Goal: Task Accomplishment & Management: Manage account settings

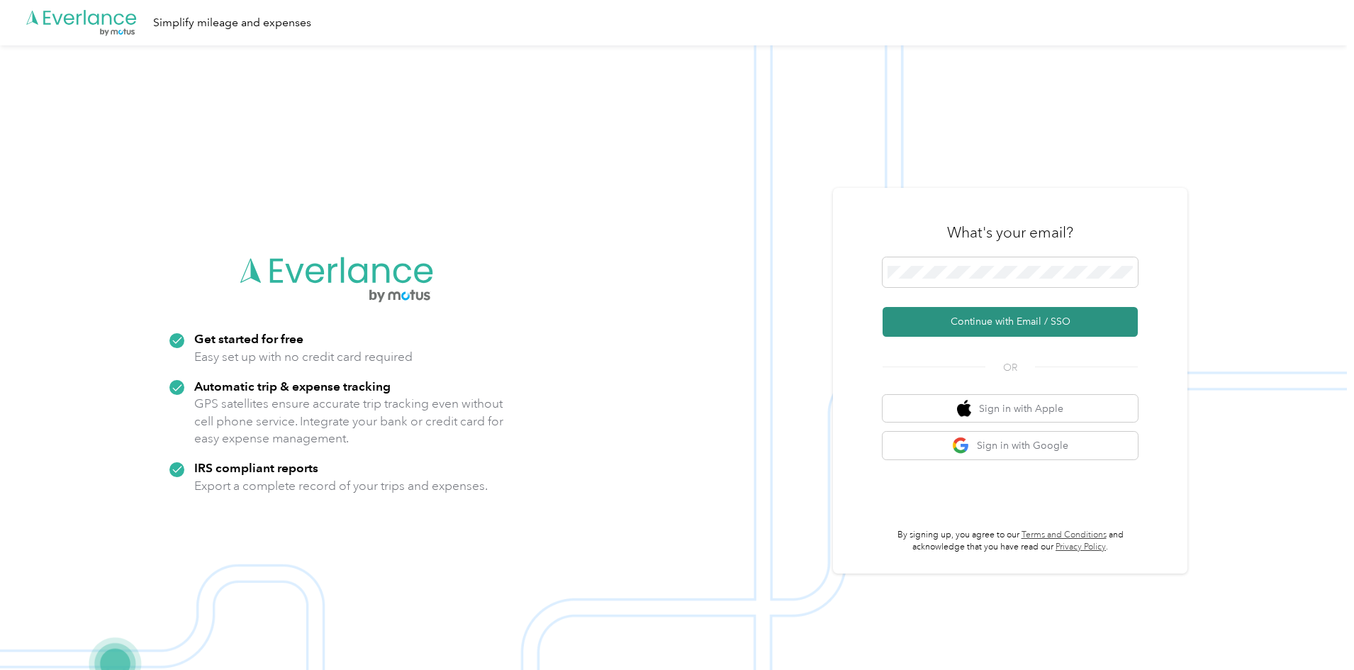
click at [994, 314] on button "Continue with Email / SSO" at bounding box center [1010, 322] width 255 height 30
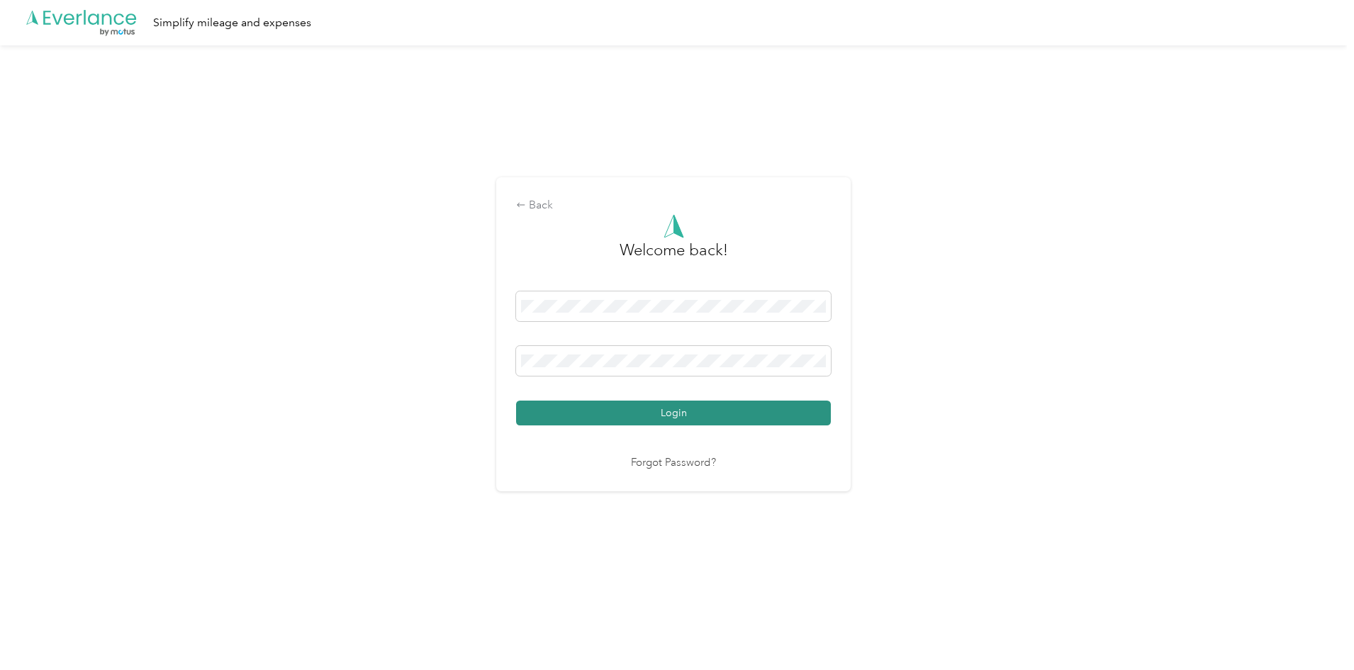
click at [675, 408] on button "Login" at bounding box center [673, 413] width 315 height 25
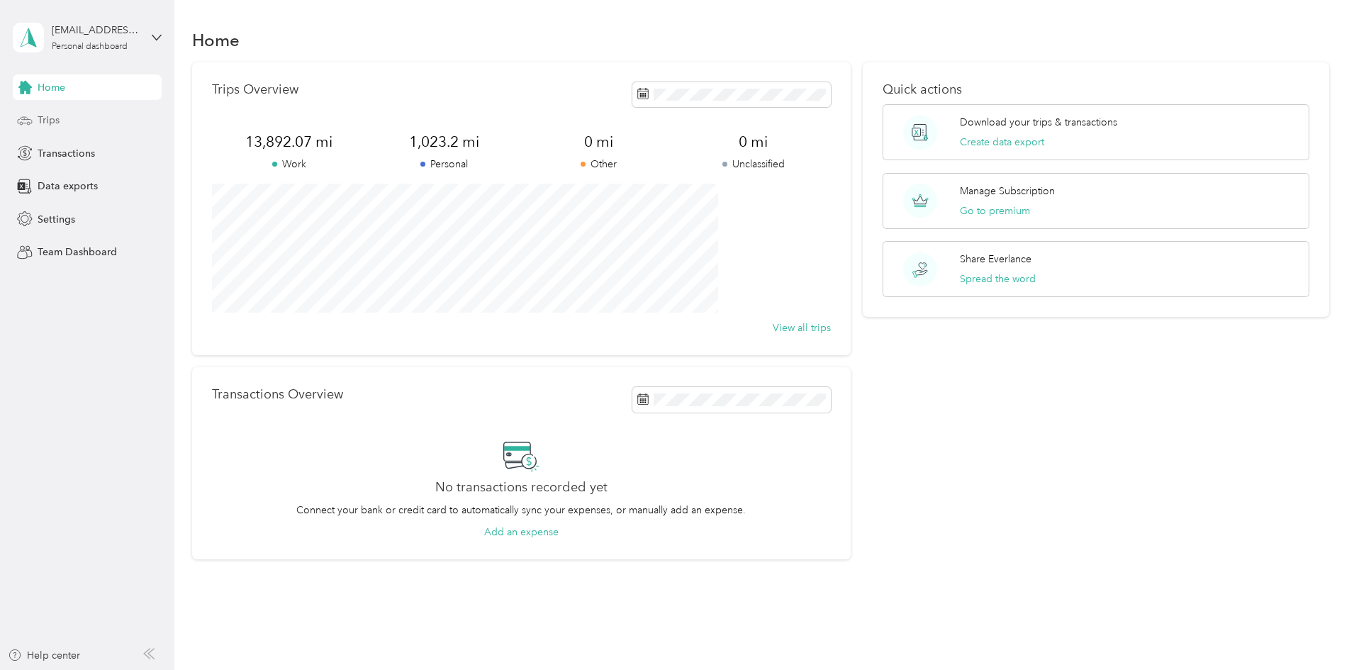
click at [48, 117] on span "Trips" at bounding box center [49, 120] width 22 height 15
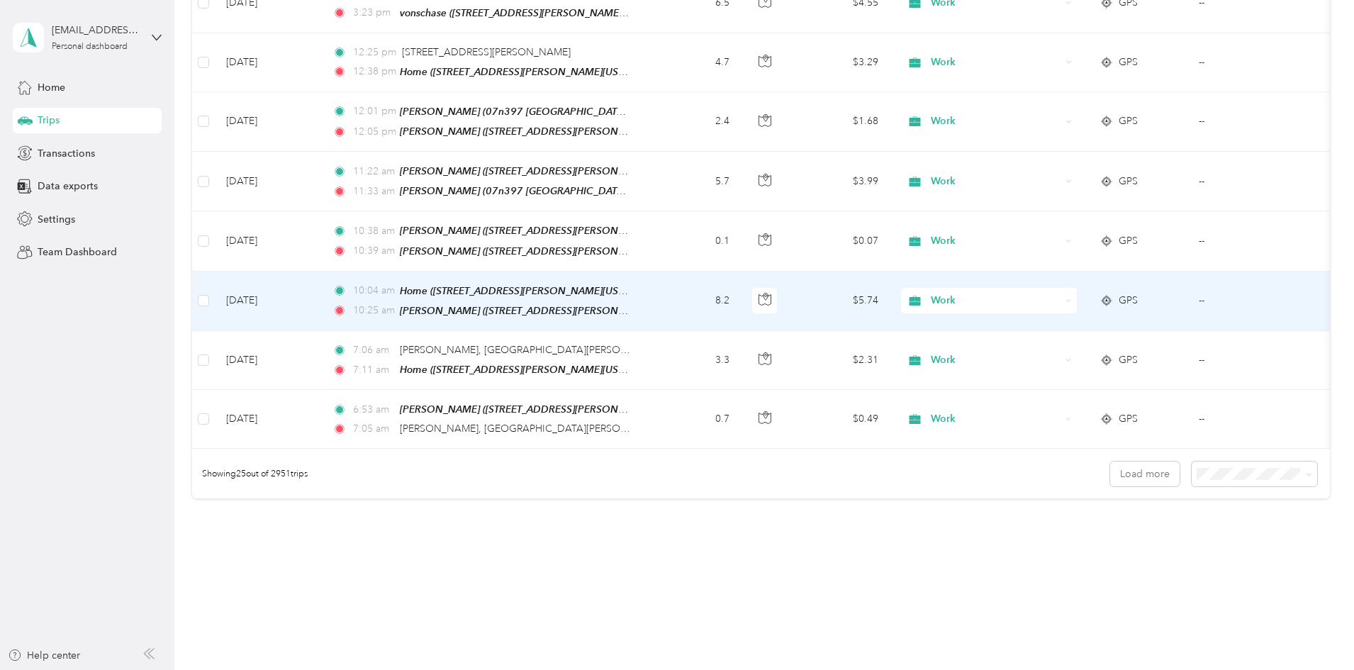
scroll to position [1283, 0]
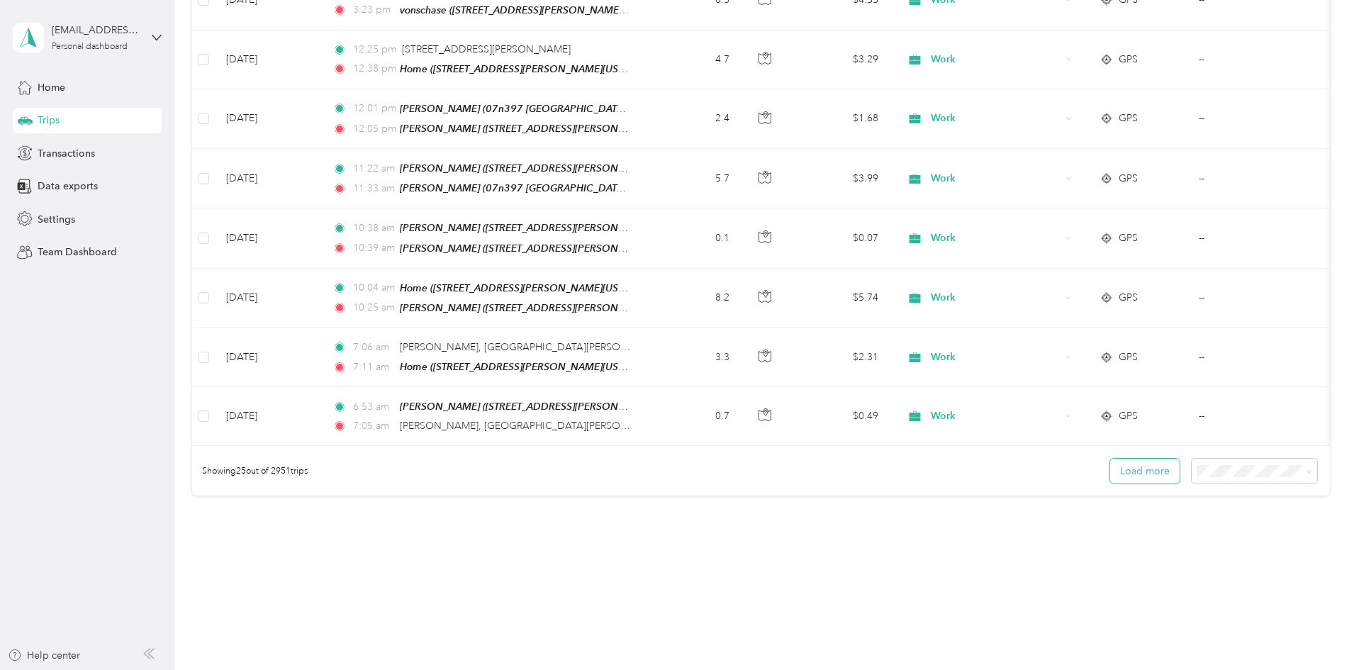
click at [1110, 459] on button "Load more" at bounding box center [1144, 471] width 69 height 25
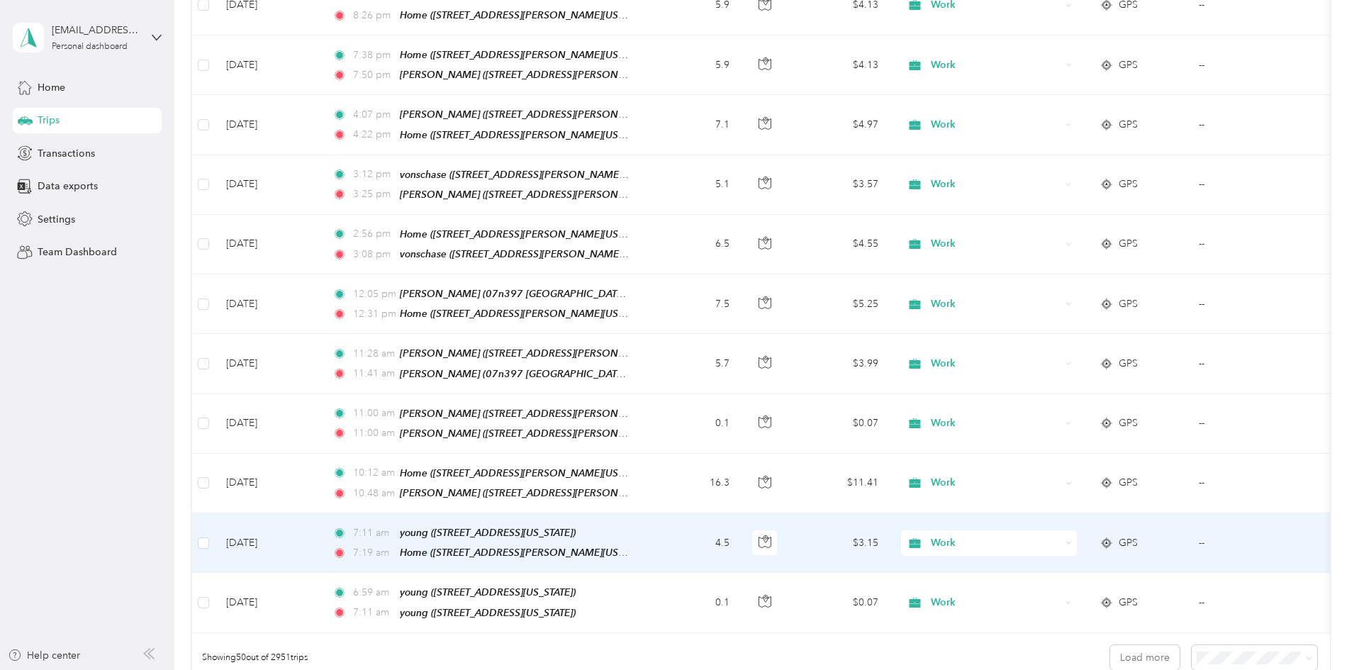
scroll to position [2631, 0]
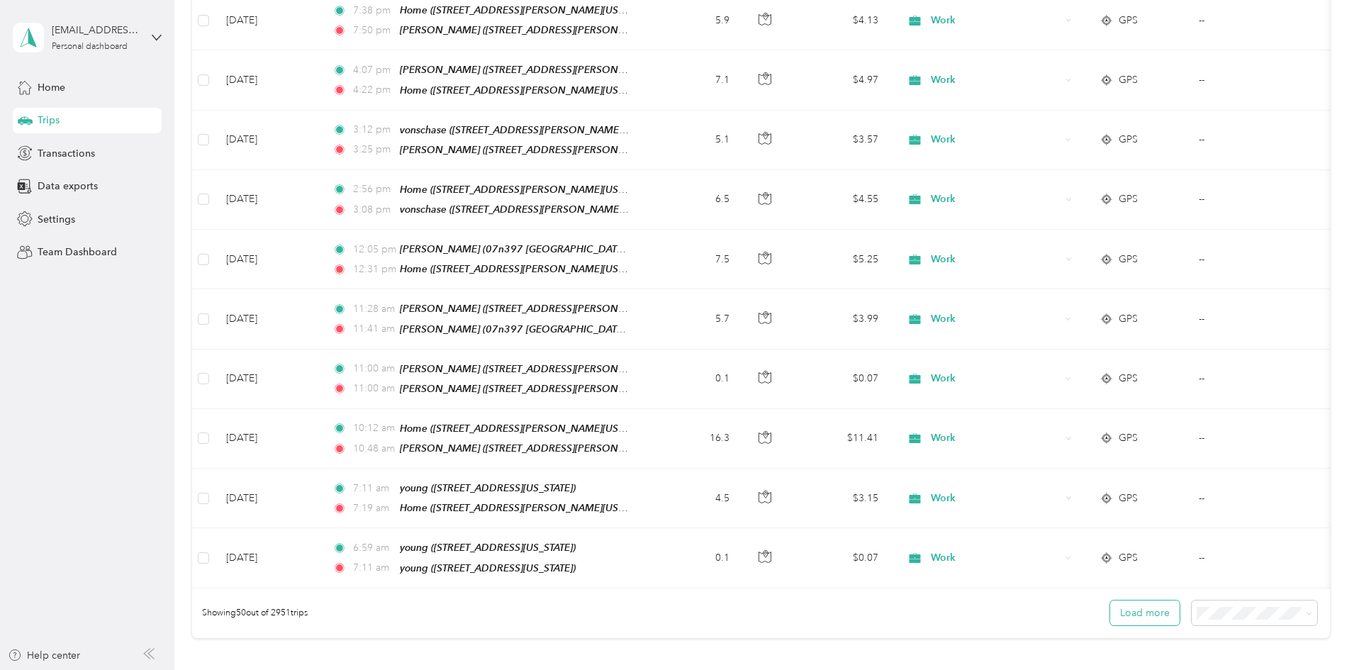
click at [1110, 601] on button "Load more" at bounding box center [1144, 613] width 69 height 25
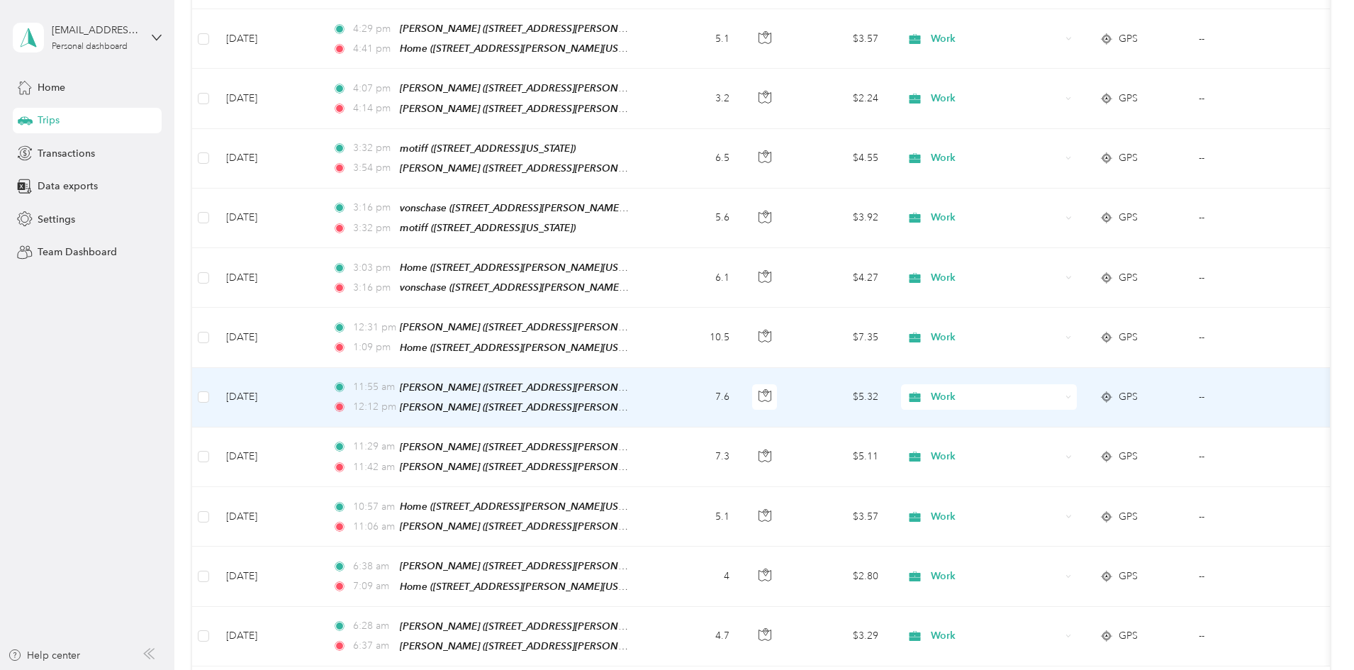
scroll to position [4199, 0]
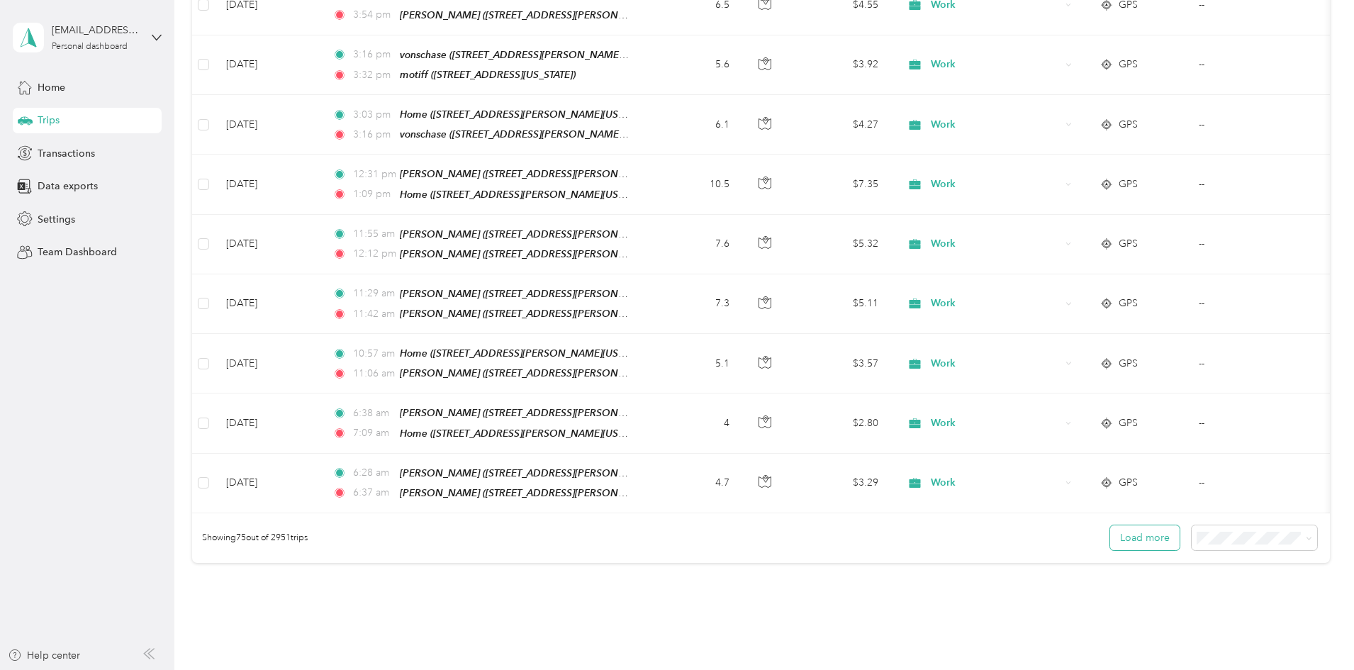
click at [1110, 525] on button "Load more" at bounding box center [1144, 537] width 69 height 25
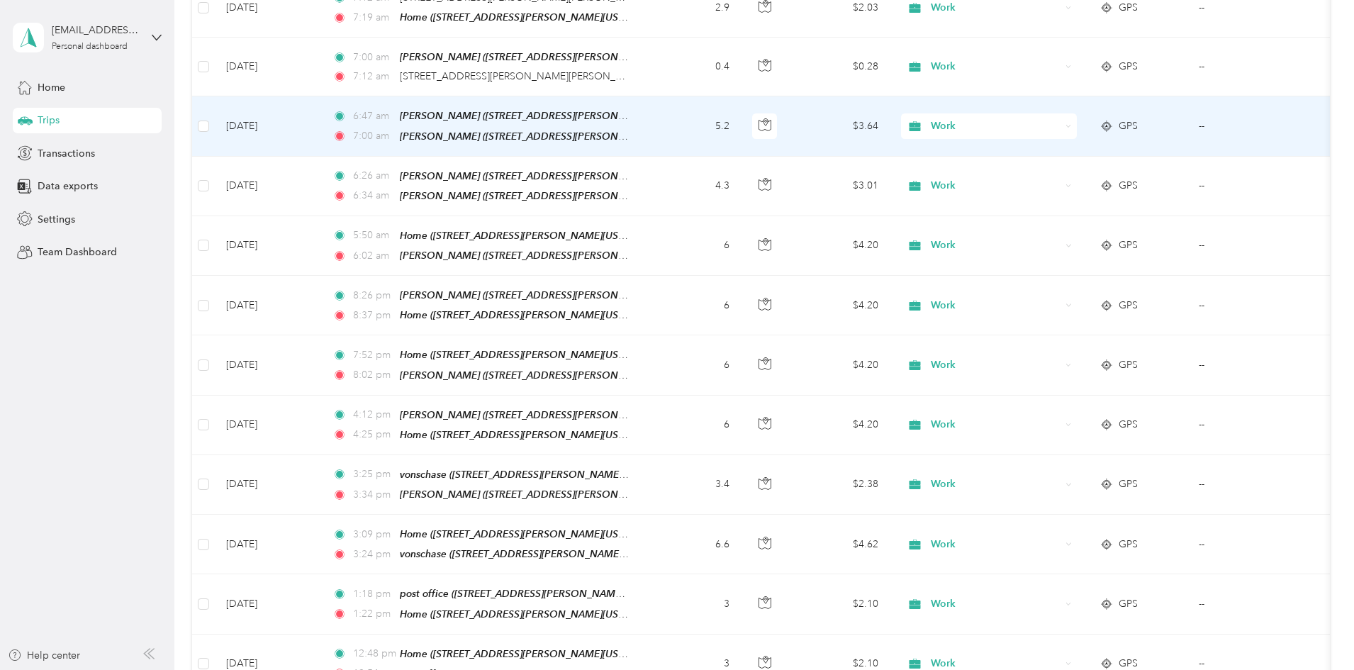
scroll to position [5546, 0]
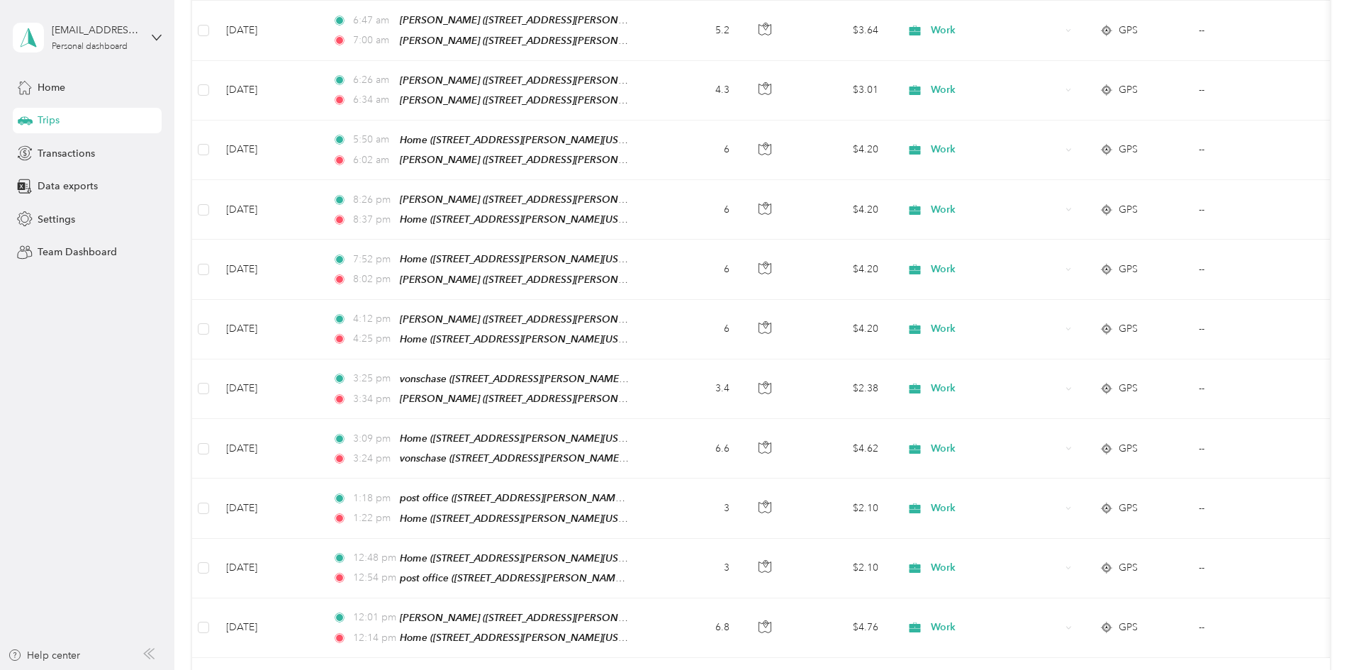
click at [1110, 669] on button "Load more" at bounding box center [1144, 683] width 69 height 25
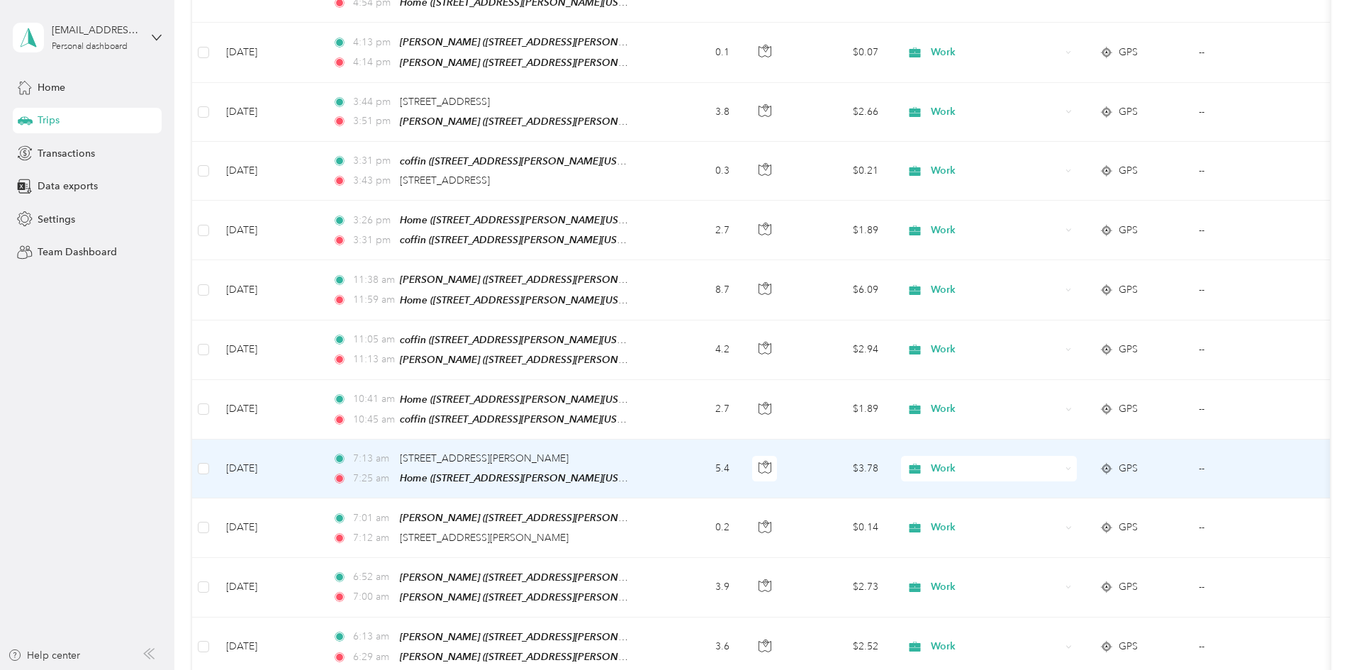
scroll to position [6752, 0]
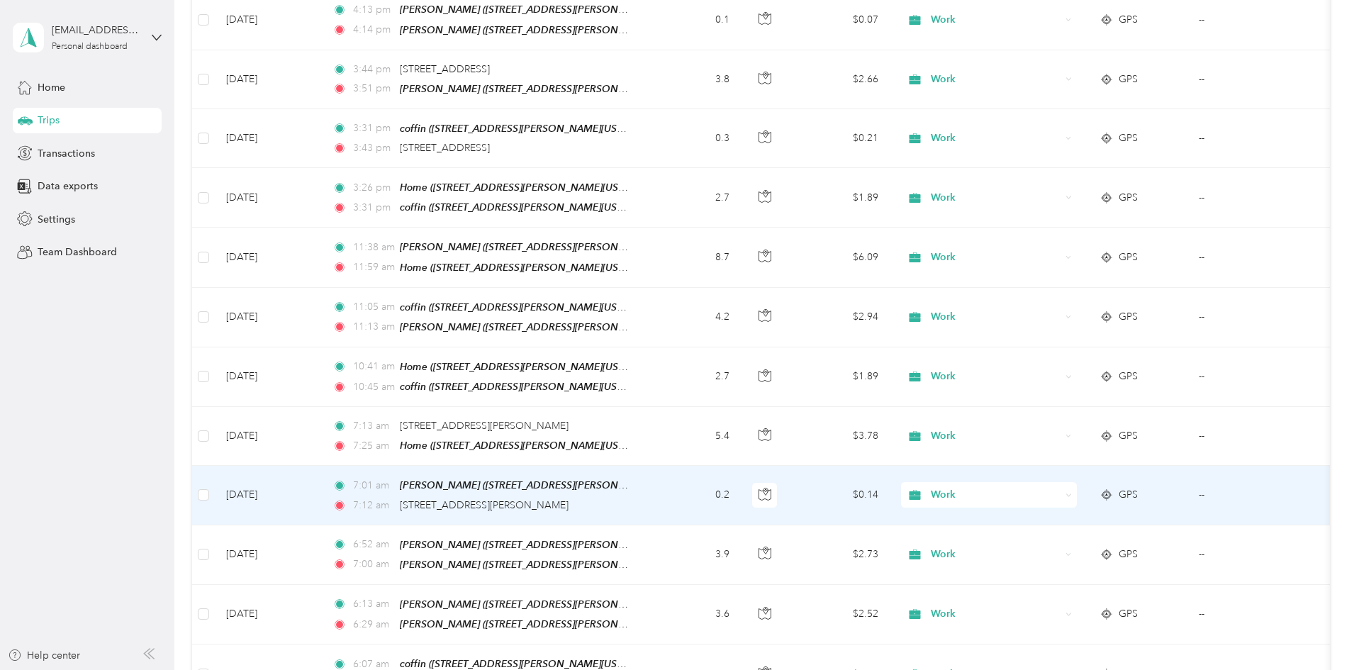
click at [1077, 482] on div "Work" at bounding box center [989, 495] width 176 height 26
click at [647, 466] on td "7:01 am [PERSON_NAME] ([STREET_ADDRESS][PERSON_NAME][US_STATE]) 7:12 am [STREET…" at bounding box center [484, 495] width 326 height 59
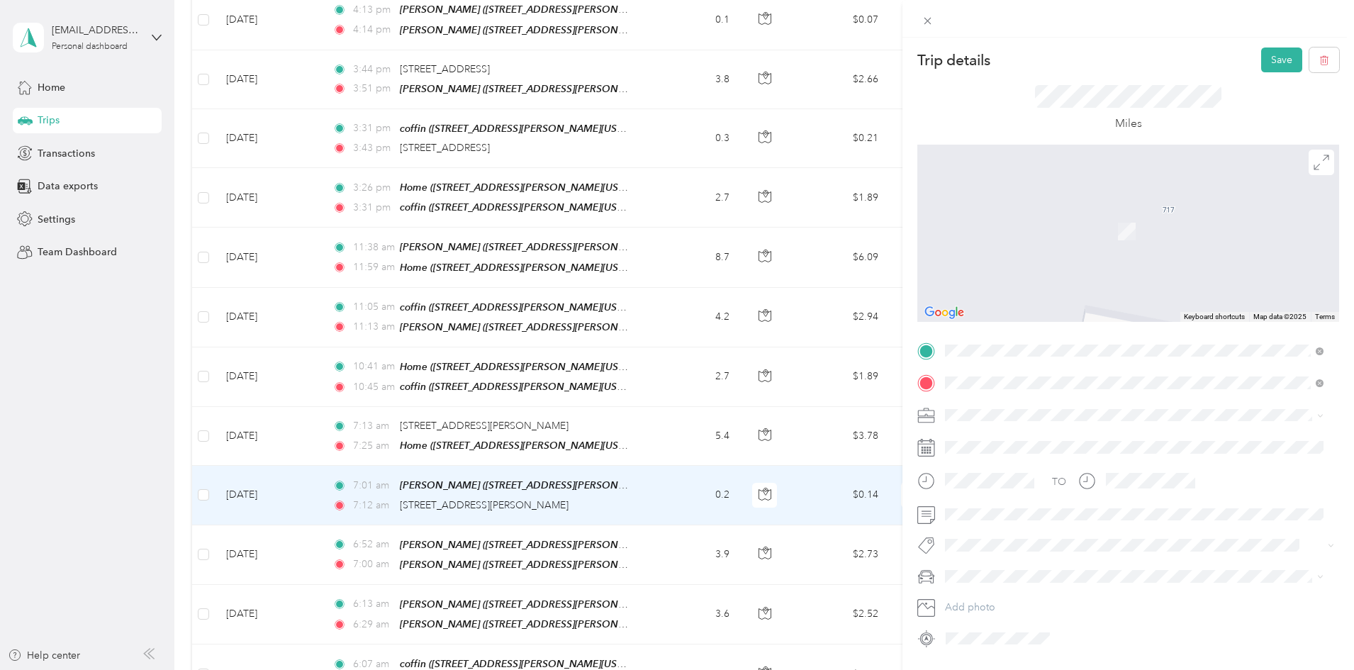
click at [1033, 501] on span "[STREET_ADDRESS][GEOGRAPHIC_DATA][PERSON_NAME], [US_STATE], [GEOGRAPHIC_DATA]" at bounding box center [1137, 507] width 331 height 27
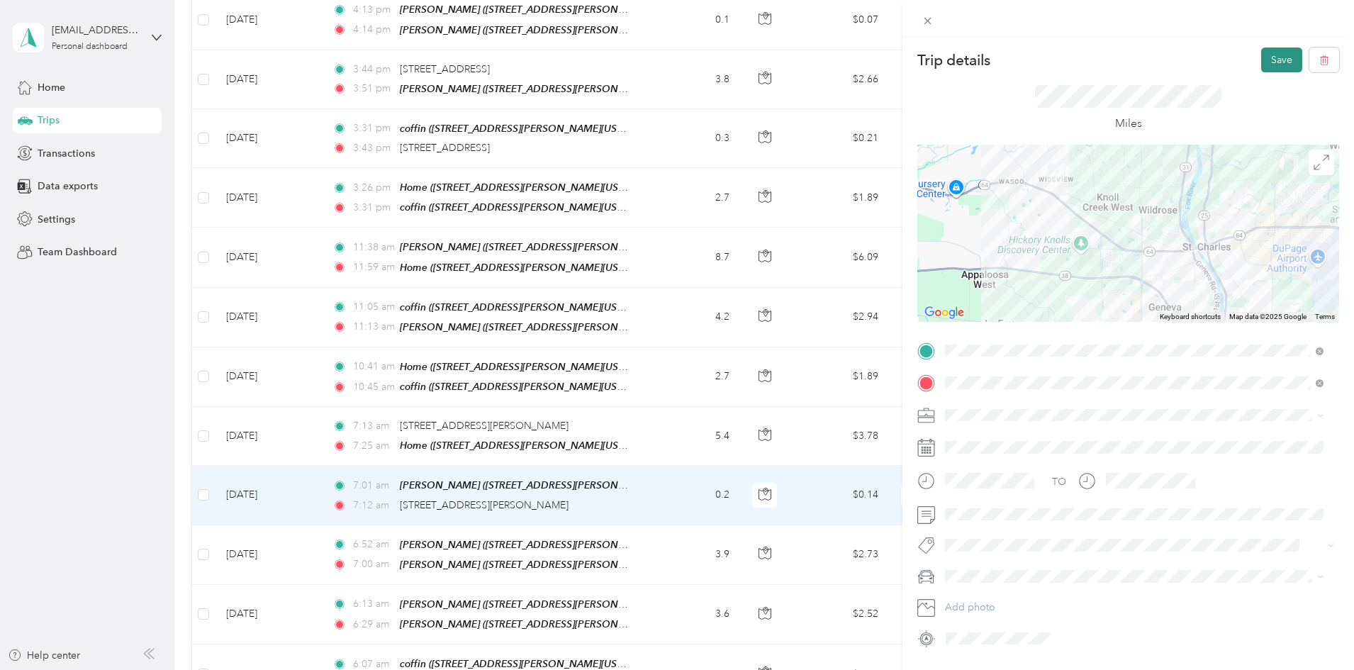
click at [1266, 57] on button "Save" at bounding box center [1281, 60] width 41 height 25
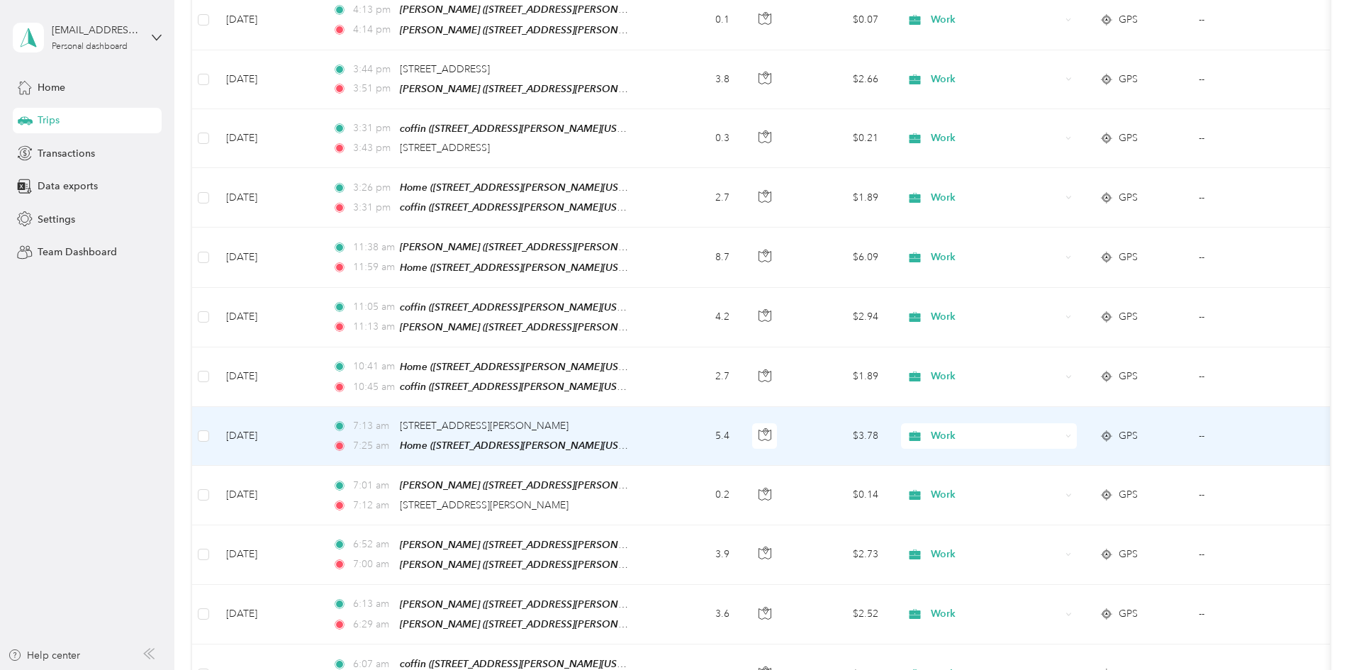
click at [741, 407] on td "5.4" at bounding box center [694, 436] width 94 height 59
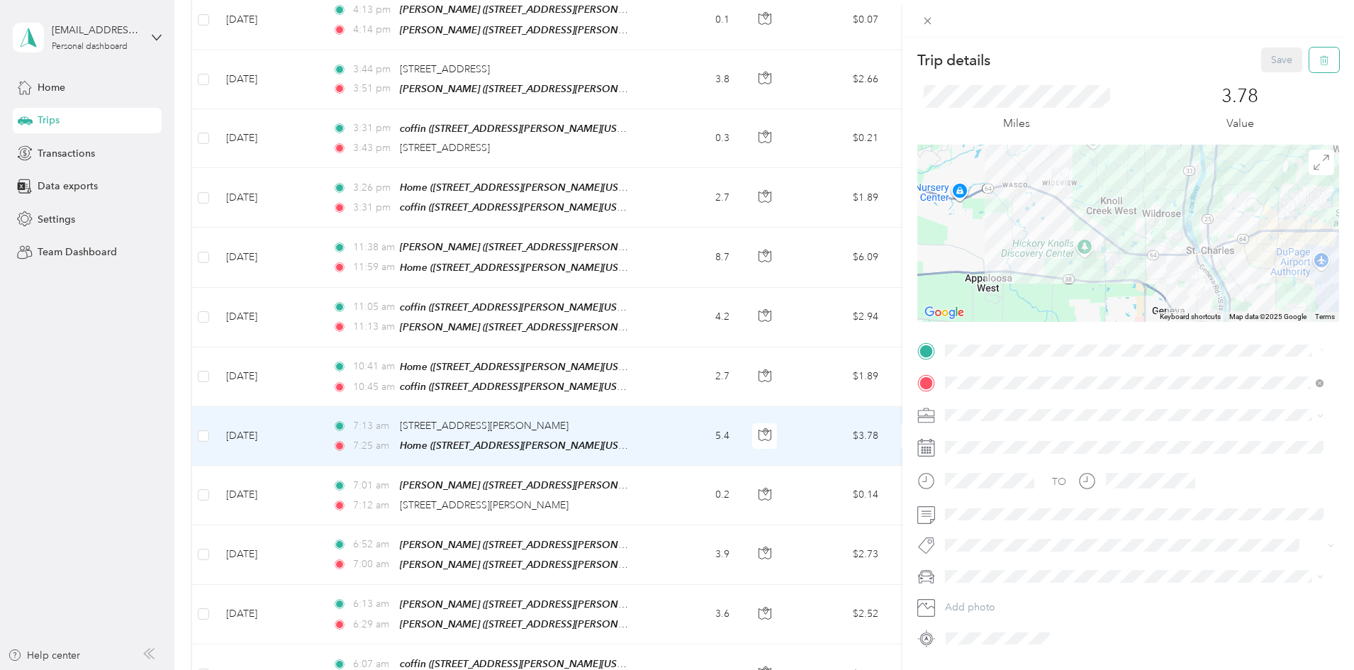
click at [1320, 57] on icon "button" at bounding box center [1325, 60] width 10 height 10
click at [1266, 73] on button "Yes" at bounding box center [1273, 77] width 28 height 23
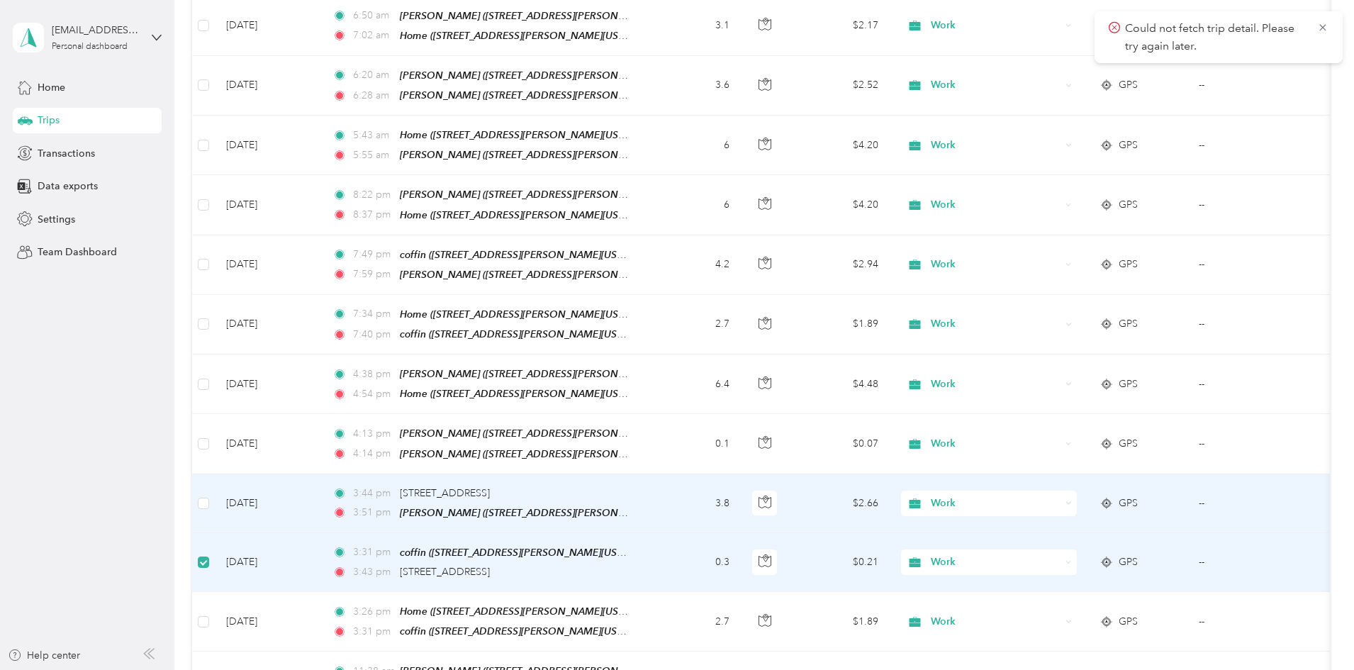
scroll to position [6325, 0]
click at [1325, 25] on icon at bounding box center [1323, 27] width 6 height 6
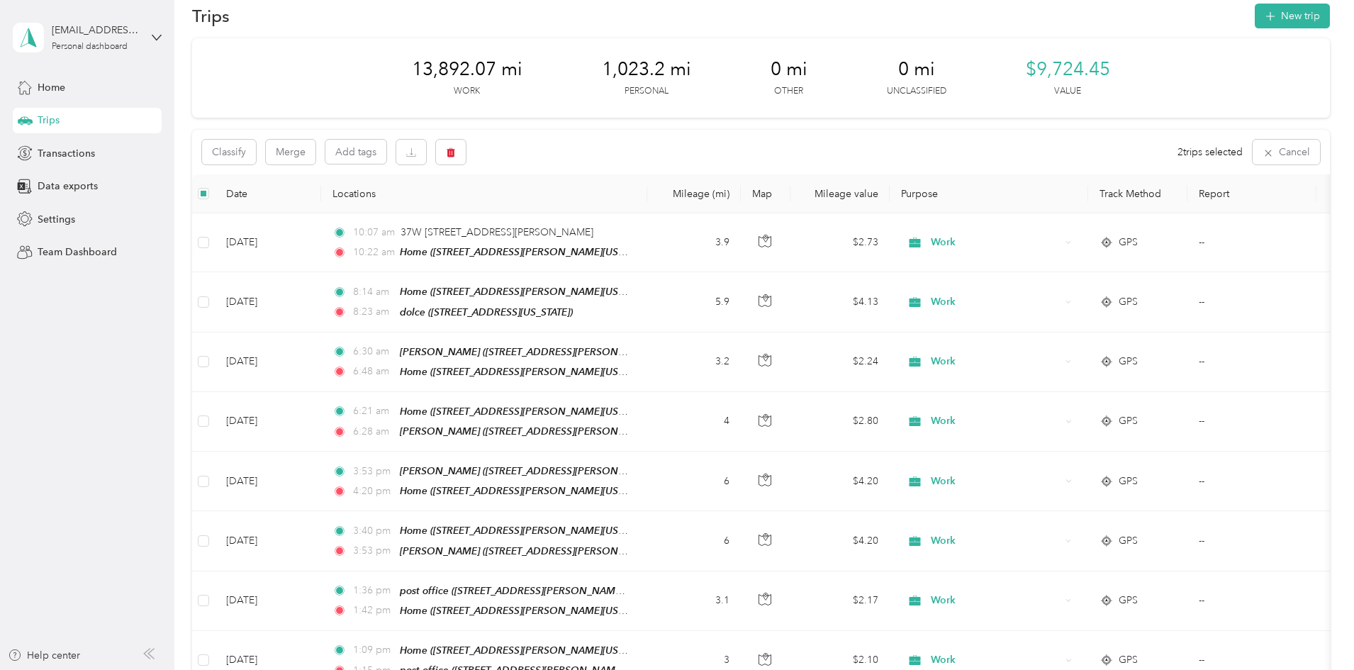
scroll to position [0, 0]
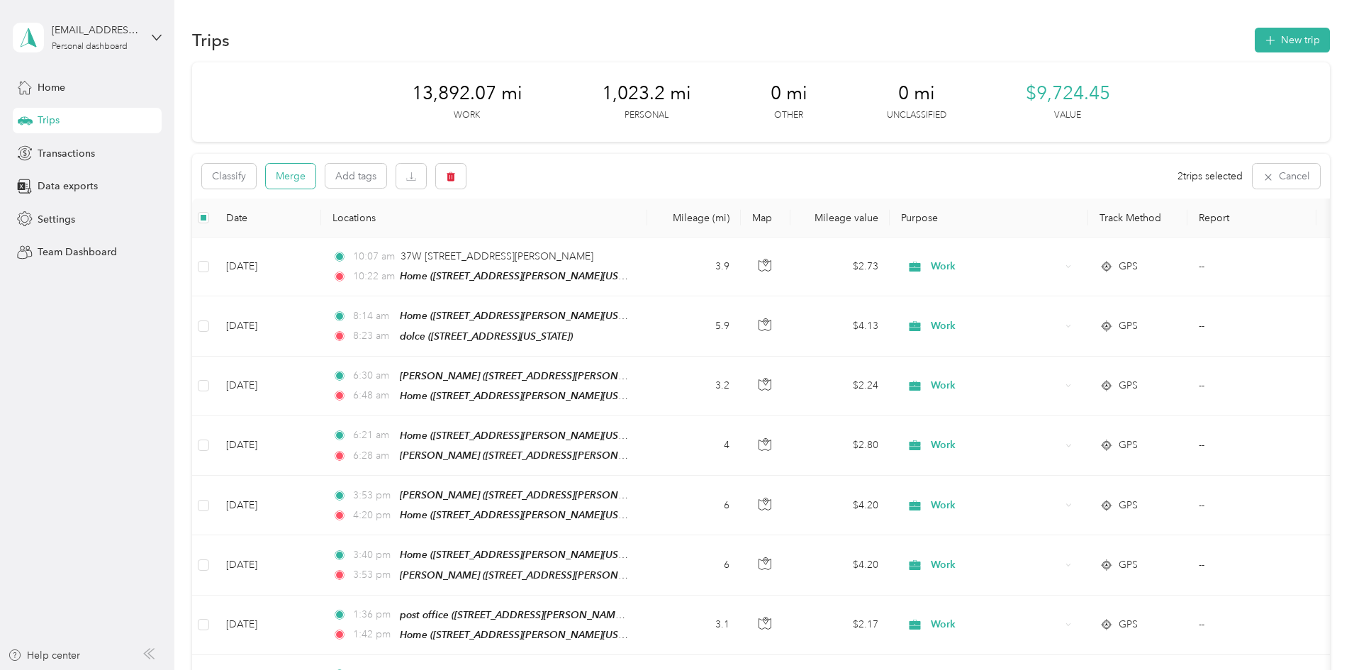
click at [316, 174] on button "Merge" at bounding box center [291, 176] width 50 height 25
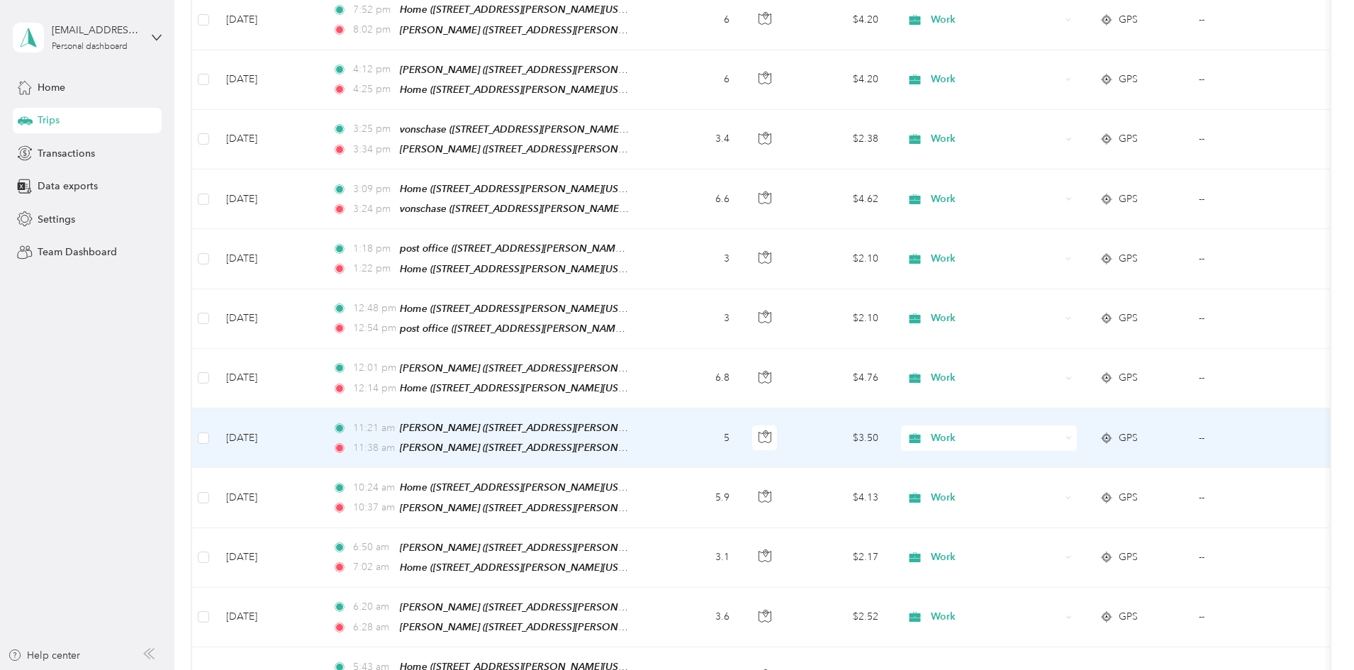
scroll to position [5725, 0]
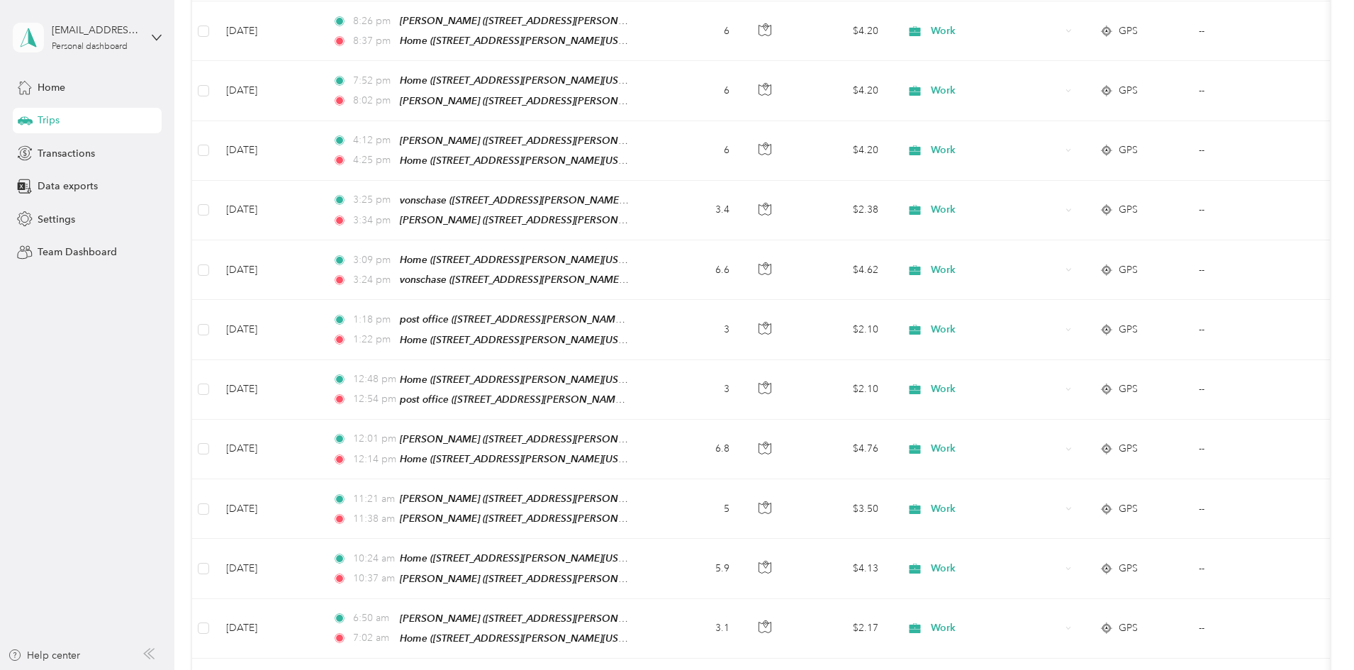
click at [27, 35] on icon at bounding box center [28, 38] width 21 height 20
click at [70, 116] on div "Log out" at bounding box center [53, 116] width 55 height 15
